Goal: Task Accomplishment & Management: Use online tool/utility

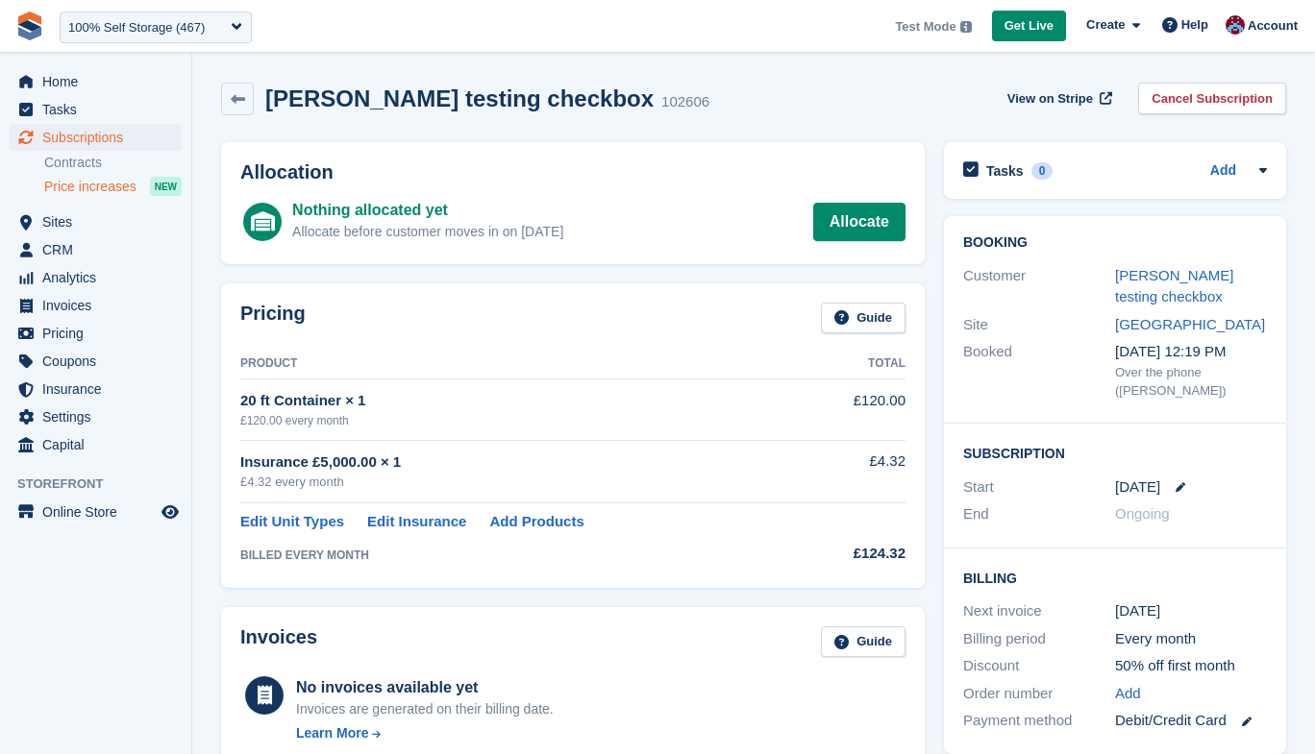
click at [85, 185] on span "Price increases" at bounding box center [90, 187] width 92 height 18
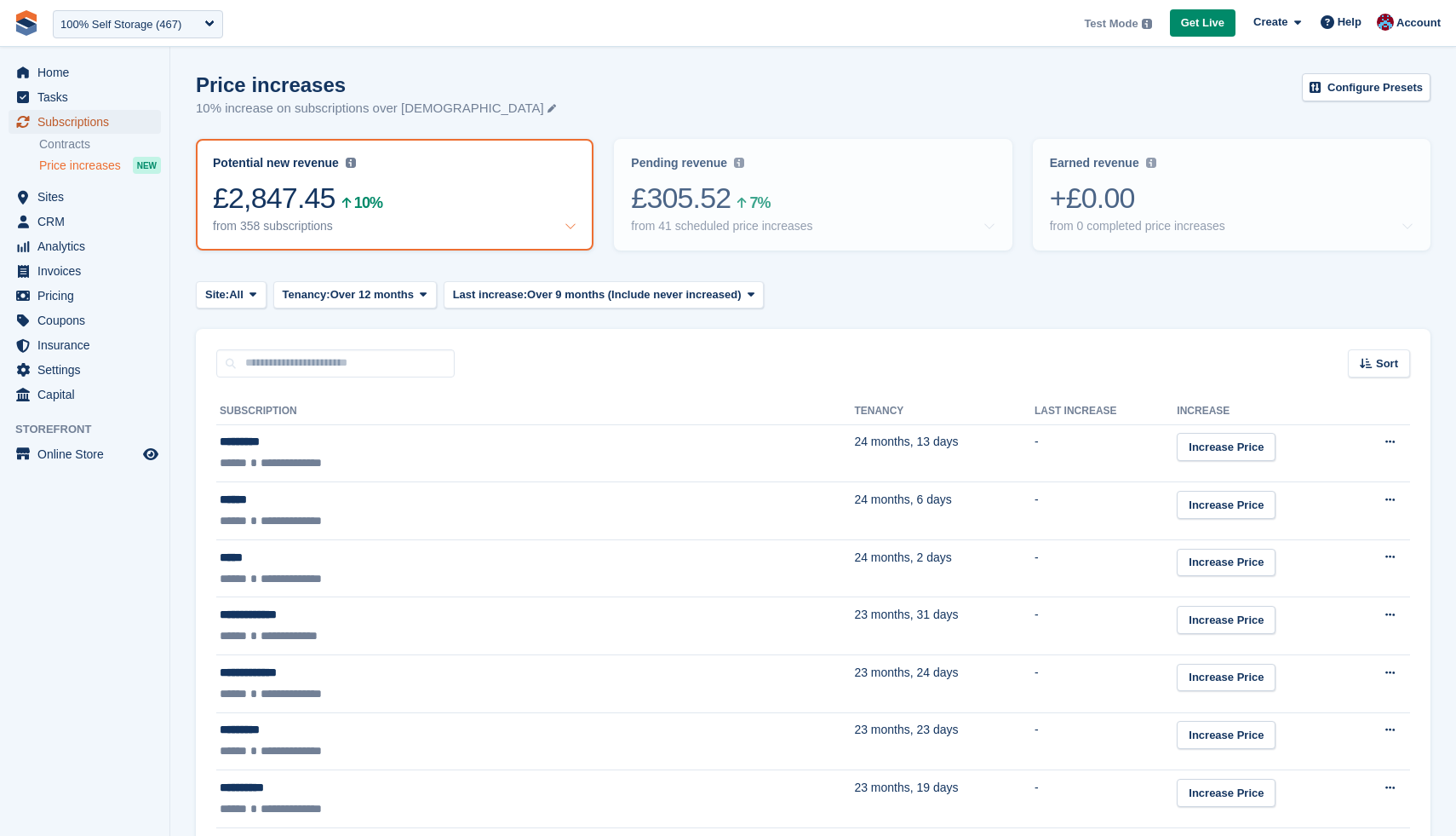
click at [61, 125] on span "Subscriptions" at bounding box center [88, 121] width 102 height 24
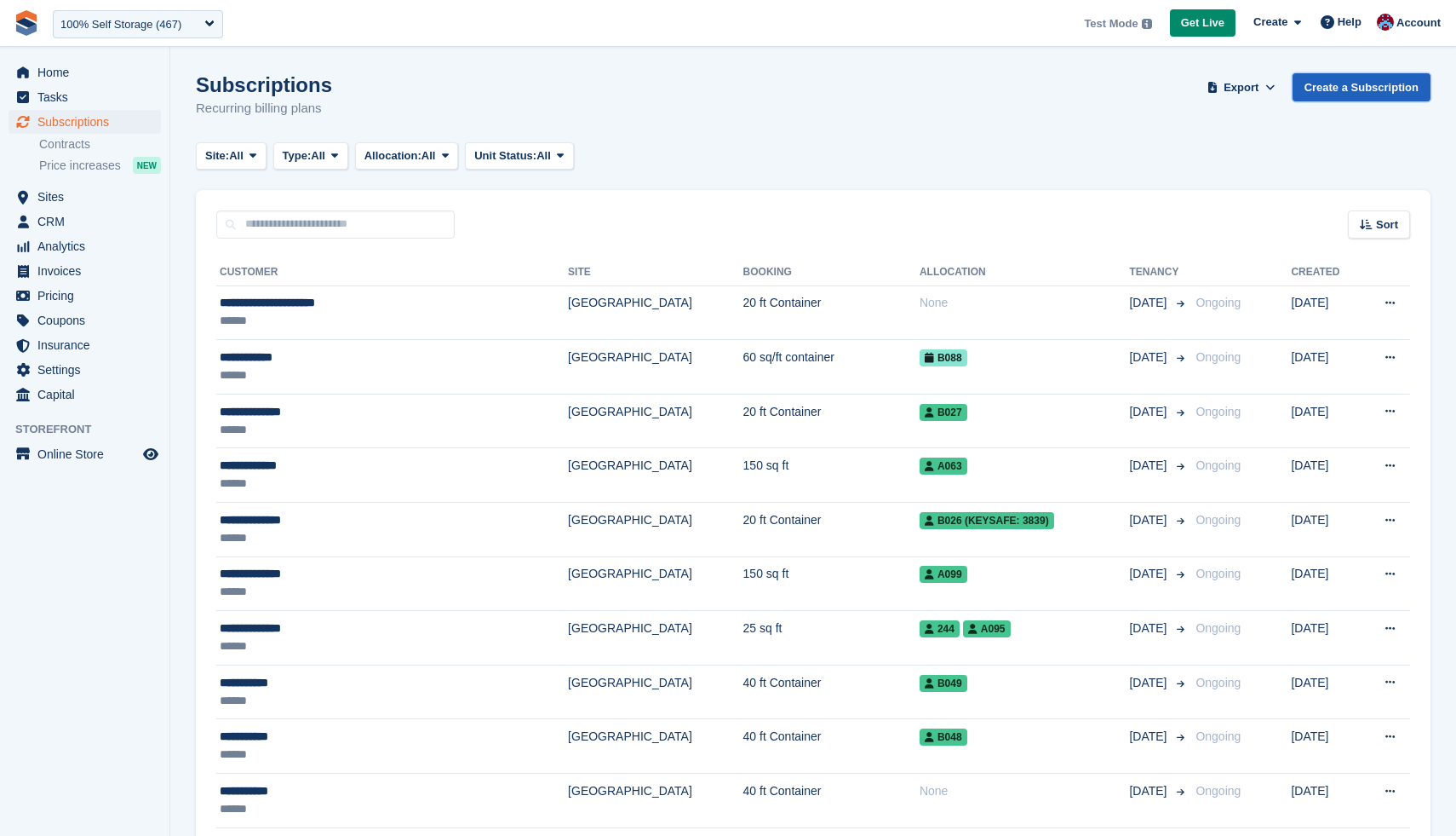
click at [1164, 92] on link "Create a Subscription" at bounding box center [1362, 88] width 138 height 28
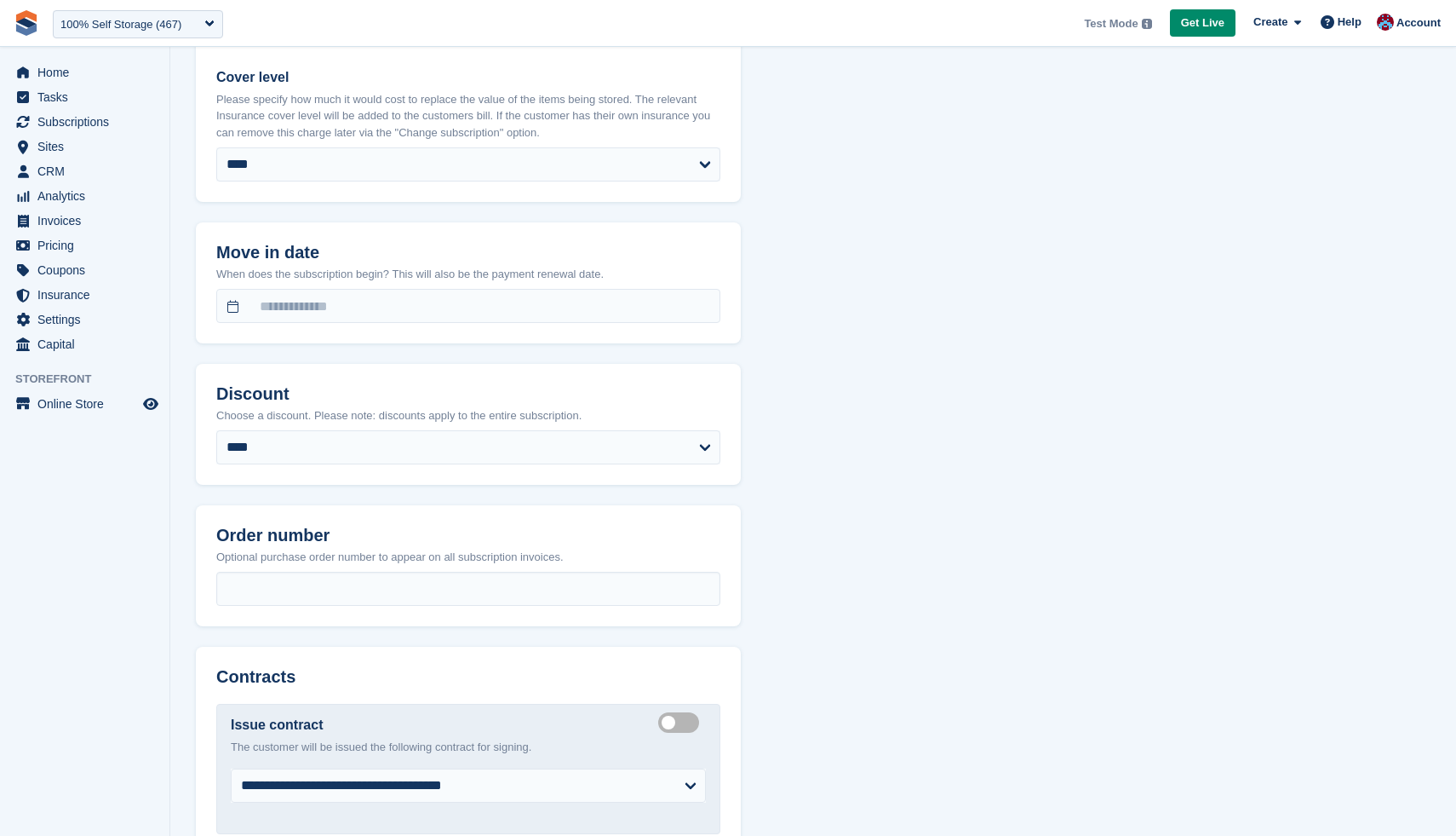
scroll to position [1802, 0]
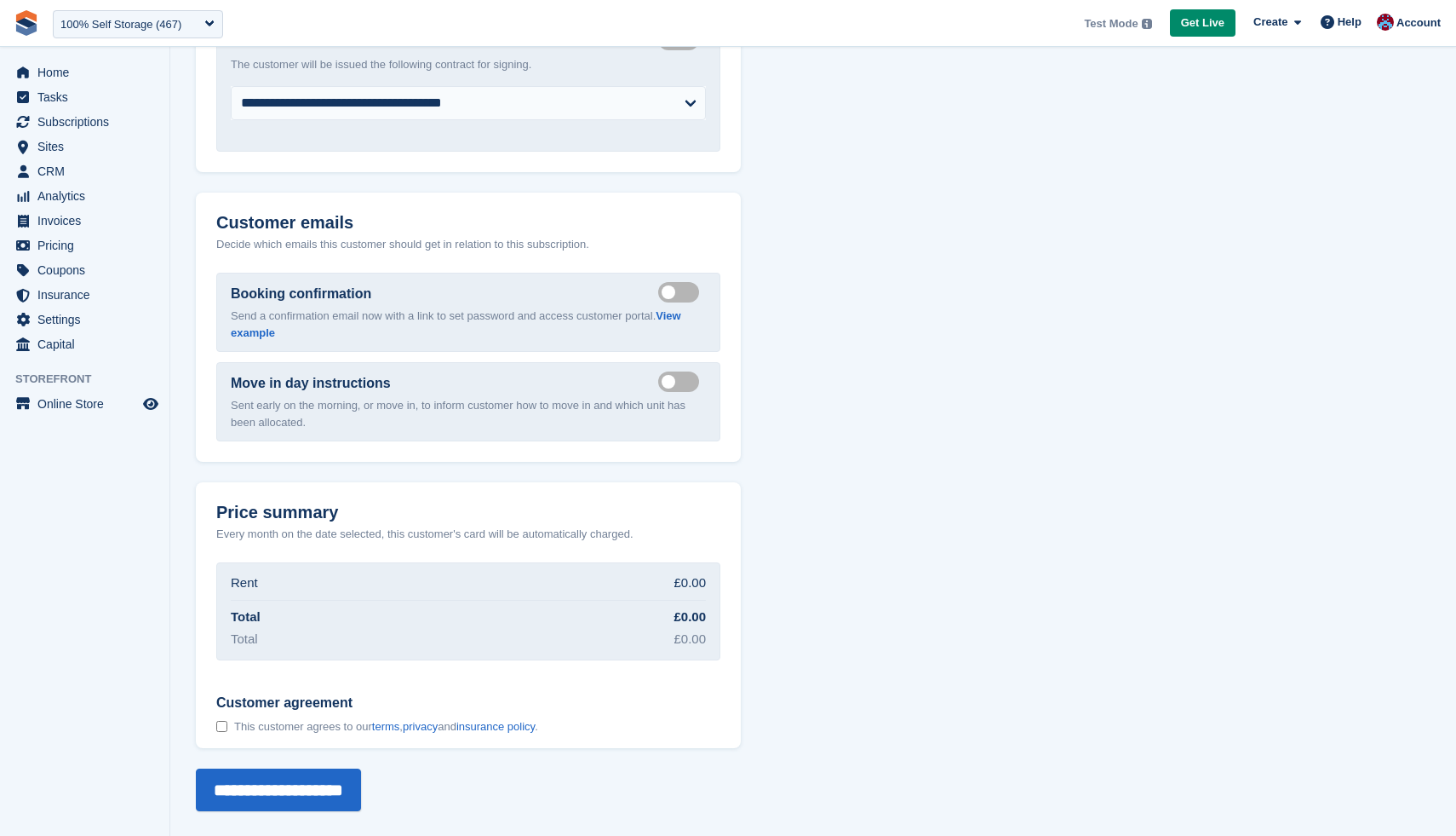
click at [315, 668] on div "Price summary Every month on the date selected, this customer's card will be au…" at bounding box center [468, 615] width 545 height 266
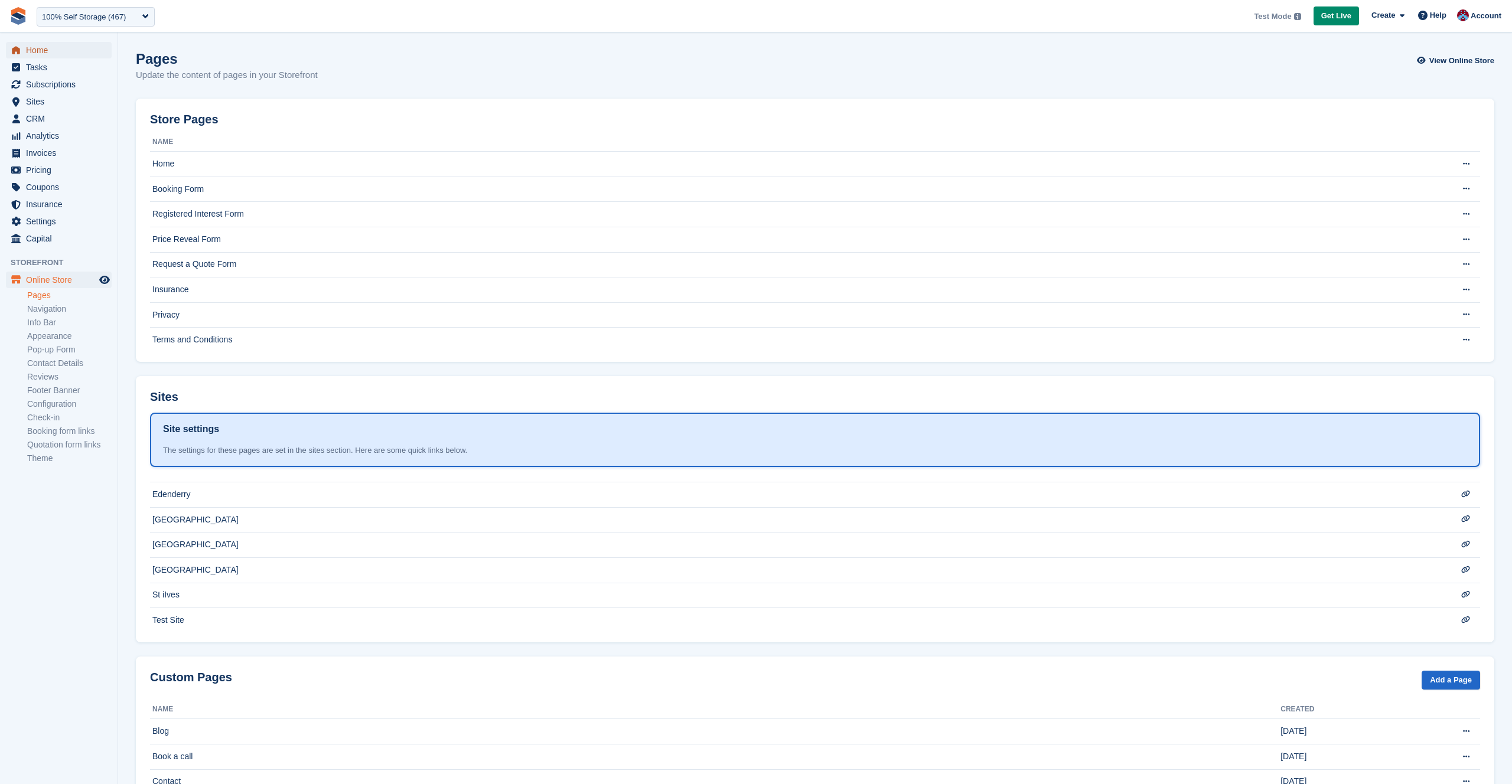
click at [38, 52] on span "Home" at bounding box center [61, 50] width 71 height 17
